Goal: Use online tool/utility: Utilize a website feature to perform a specific function

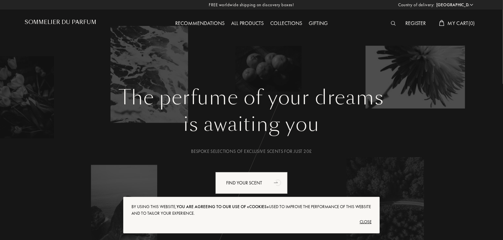
click at [363, 220] on div "Close" at bounding box center [251, 222] width 240 height 11
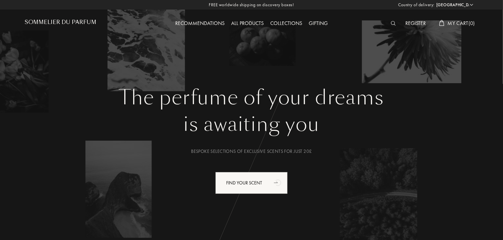
click at [251, 25] on div "All products" at bounding box center [247, 23] width 39 height 9
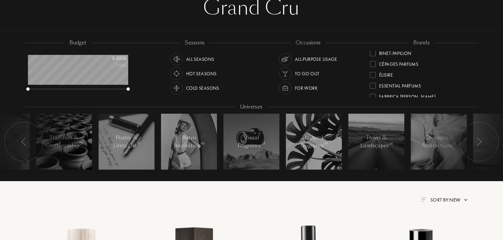
scroll to position [47, 0]
click at [373, 63] on div at bounding box center [373, 63] width 6 height 6
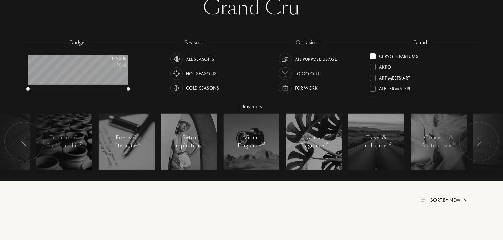
scroll to position [0, 0]
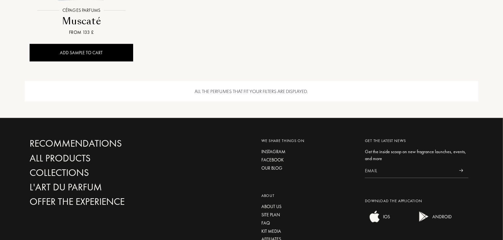
scroll to position [475, 0]
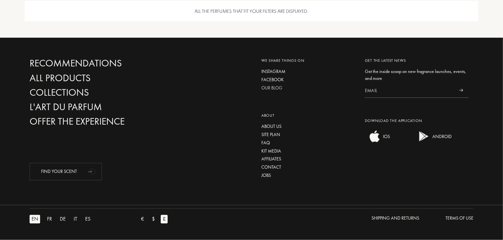
click at [273, 88] on div "Our blog" at bounding box center [308, 87] width 94 height 7
click at [275, 167] on div "Contact" at bounding box center [308, 167] width 94 height 7
click at [455, 216] on div "Terms of use" at bounding box center [459, 218] width 28 height 7
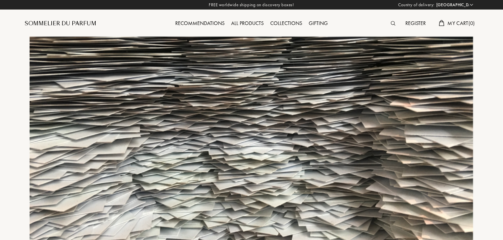
click at [471, 4] on select "Afghanistan Albania Algeria Andorra Angola Anguilla Antartica Antigua and Barbu…" at bounding box center [453, 5] width 39 height 7
click at [344, 24] on div "Recommendations All products Collections Gifting" at bounding box center [251, 23] width 227 height 9
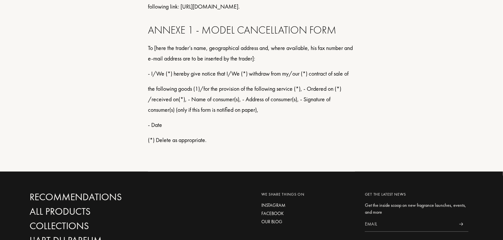
scroll to position [6679, 0]
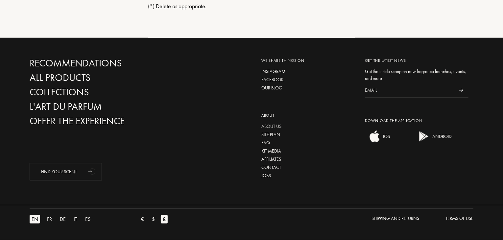
click at [274, 127] on div "About us" at bounding box center [308, 126] width 94 height 7
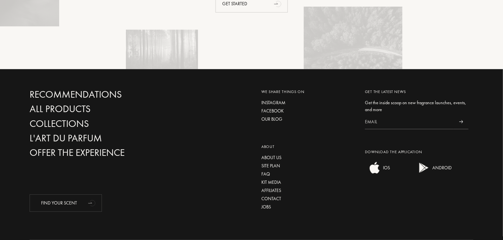
scroll to position [1026, 0]
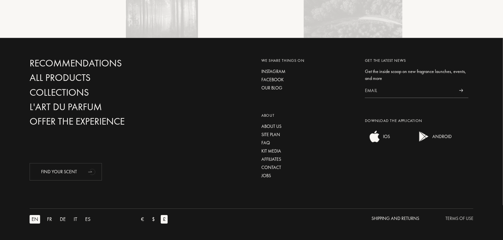
click at [459, 220] on div "Terms of use" at bounding box center [459, 218] width 28 height 7
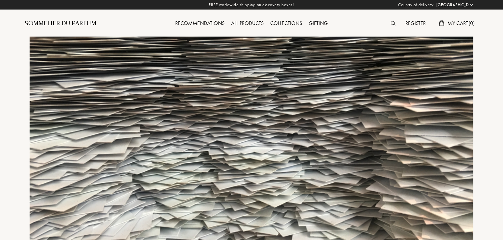
click at [63, 21] on div "Sommelier du Parfum" at bounding box center [61, 24] width 72 height 8
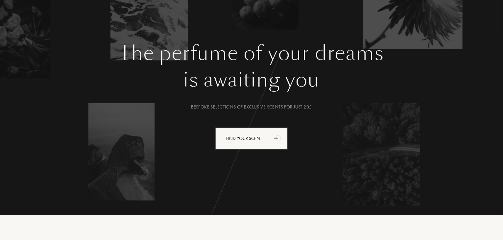
scroll to position [45, 0]
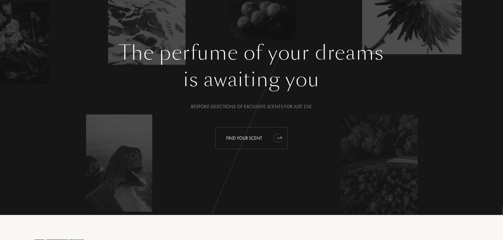
click at [258, 135] on div "Find your scent" at bounding box center [251, 138] width 72 height 22
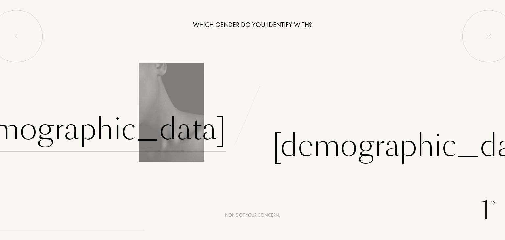
click at [201, 131] on div "[DEMOGRAPHIC_DATA]" at bounding box center [89, 129] width 274 height 44
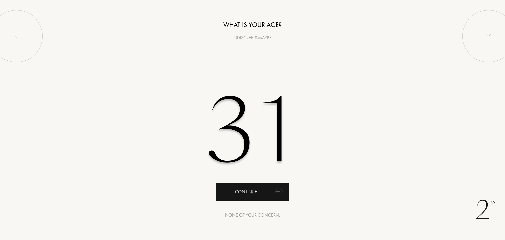
type input "31"
click at [249, 192] on div "Continue" at bounding box center [252, 191] width 72 height 17
